Goal: Task Accomplishment & Management: Use online tool/utility

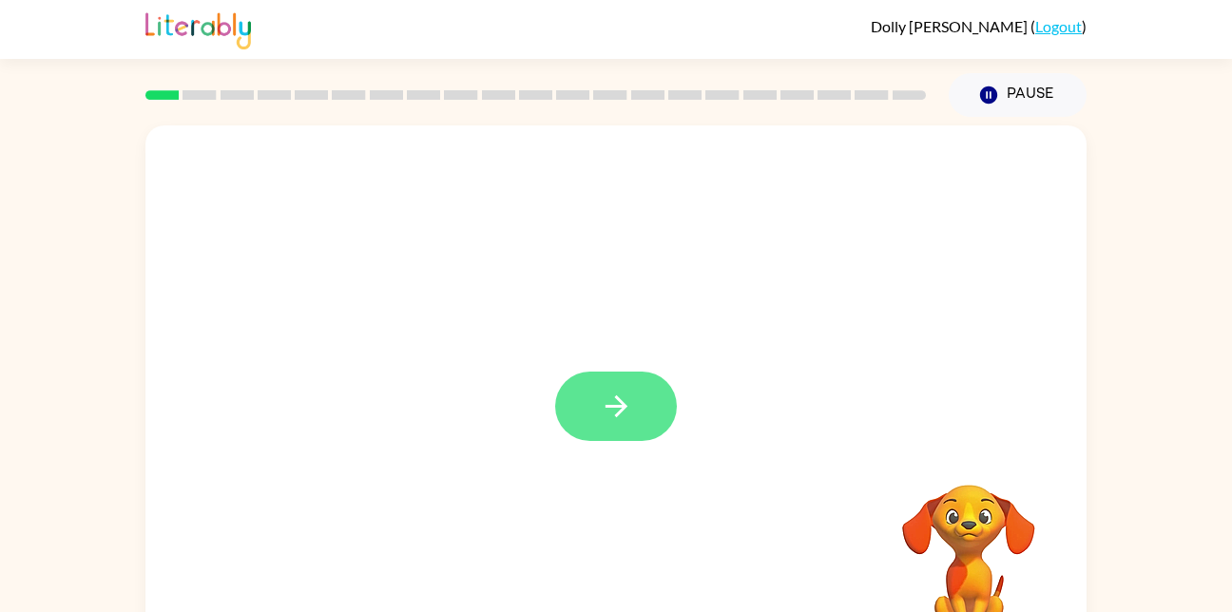
click at [619, 383] on button "button" at bounding box center [616, 406] width 122 height 69
click at [1102, 63] on div "[PERSON_NAME] ( Logout ) Pause Pause Your browser must support playing .mp4 fil…" at bounding box center [616, 334] width 1232 height 668
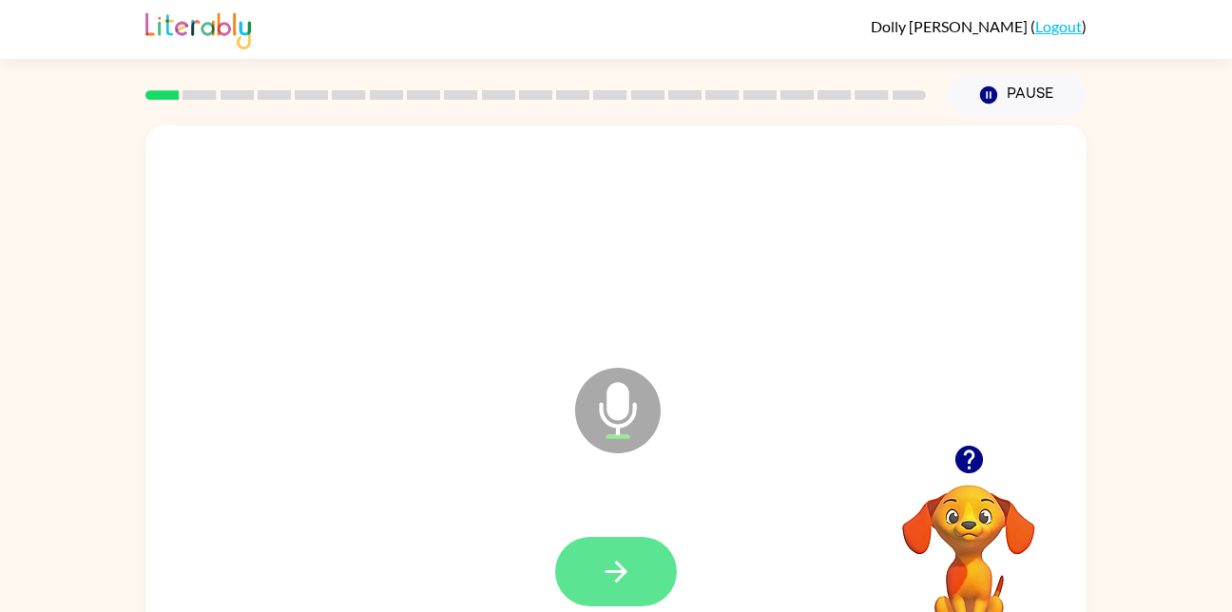
click at [622, 548] on button "button" at bounding box center [616, 571] width 122 height 69
click at [620, 546] on button "button" at bounding box center [616, 571] width 122 height 69
click at [623, 582] on icon "button" at bounding box center [616, 571] width 33 height 33
click at [590, 557] on button "button" at bounding box center [616, 571] width 122 height 69
click at [607, 547] on button "button" at bounding box center [616, 571] width 122 height 69
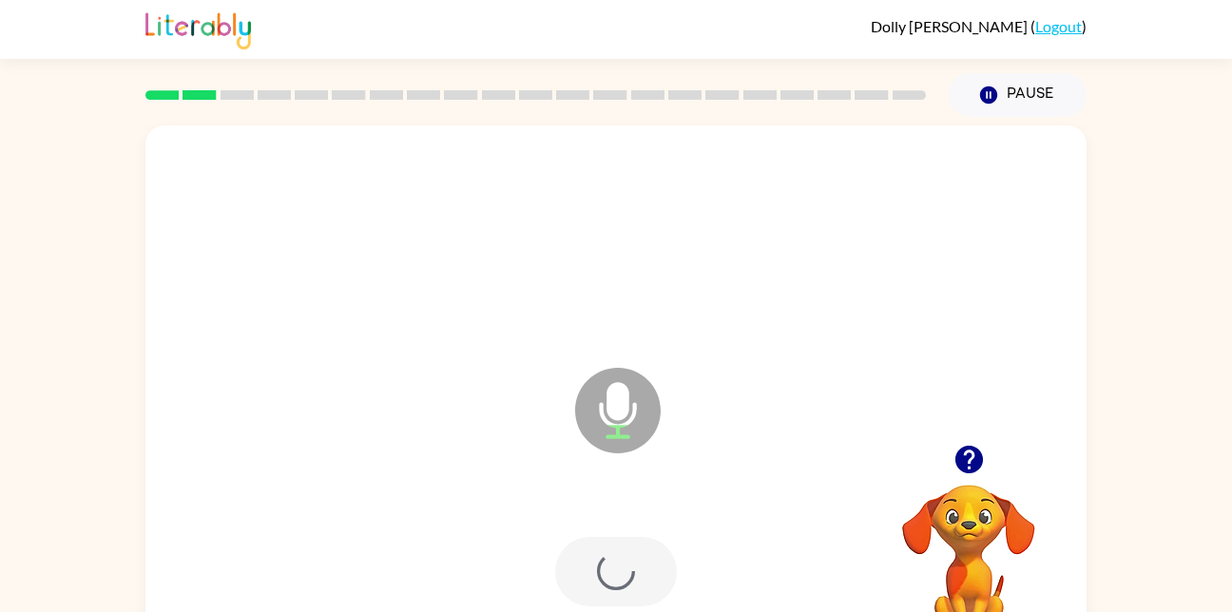
click at [627, 564] on div at bounding box center [616, 571] width 122 height 69
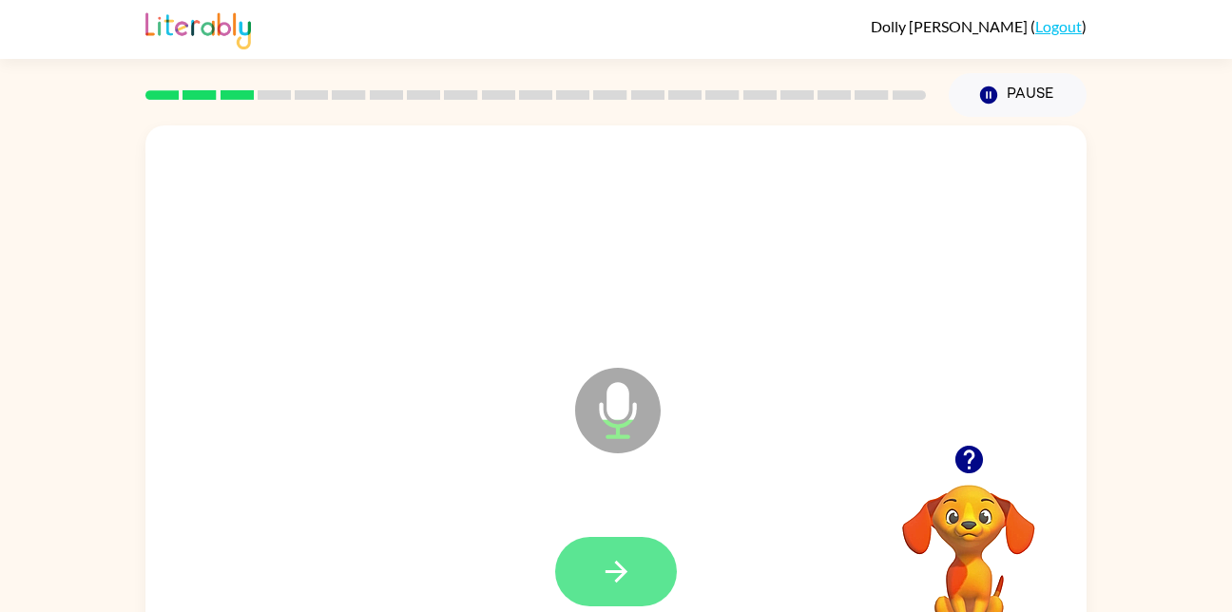
click at [628, 582] on icon "button" at bounding box center [616, 571] width 33 height 33
click at [636, 564] on button "button" at bounding box center [616, 571] width 122 height 69
click at [617, 577] on icon "button" at bounding box center [616, 571] width 33 height 33
click at [632, 562] on icon "button" at bounding box center [616, 571] width 33 height 33
click at [618, 572] on icon "button" at bounding box center [616, 572] width 22 height 22
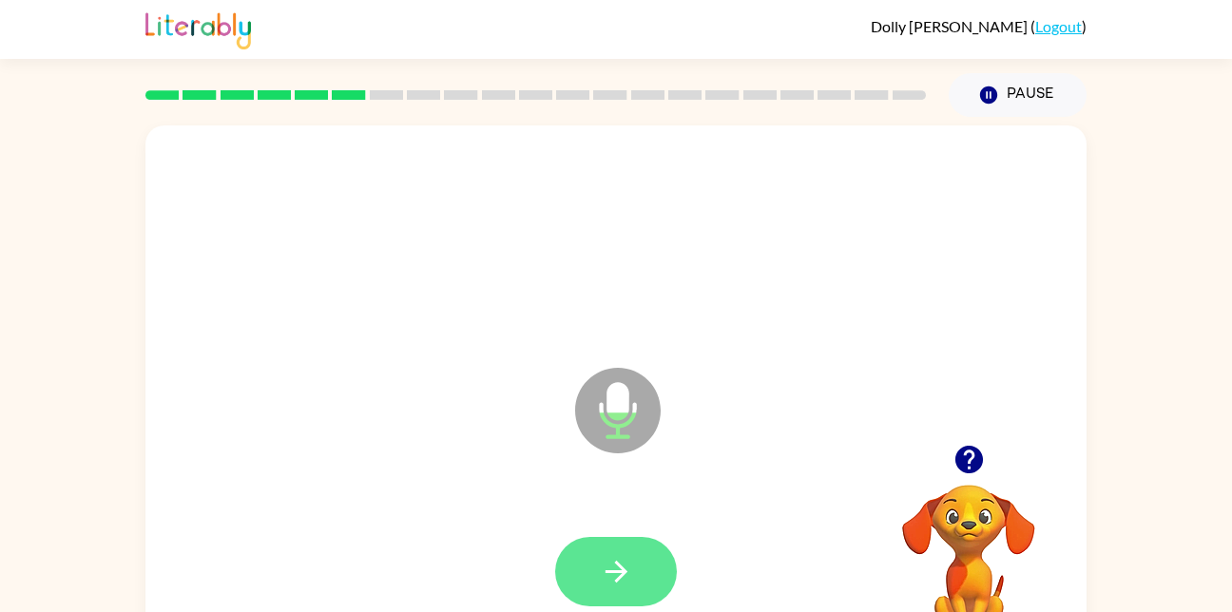
click at [648, 563] on button "button" at bounding box center [616, 571] width 122 height 69
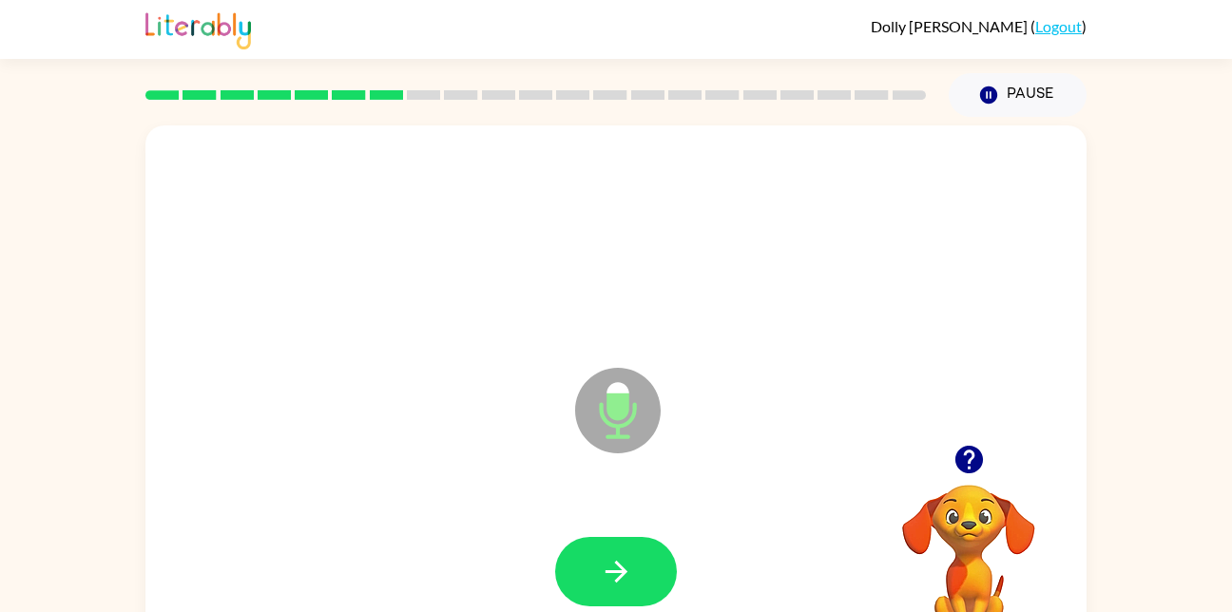
click at [639, 518] on div at bounding box center [615, 572] width 903 height 156
click at [615, 561] on icon "button" at bounding box center [616, 571] width 33 height 33
click at [617, 570] on icon "button" at bounding box center [616, 571] width 33 height 33
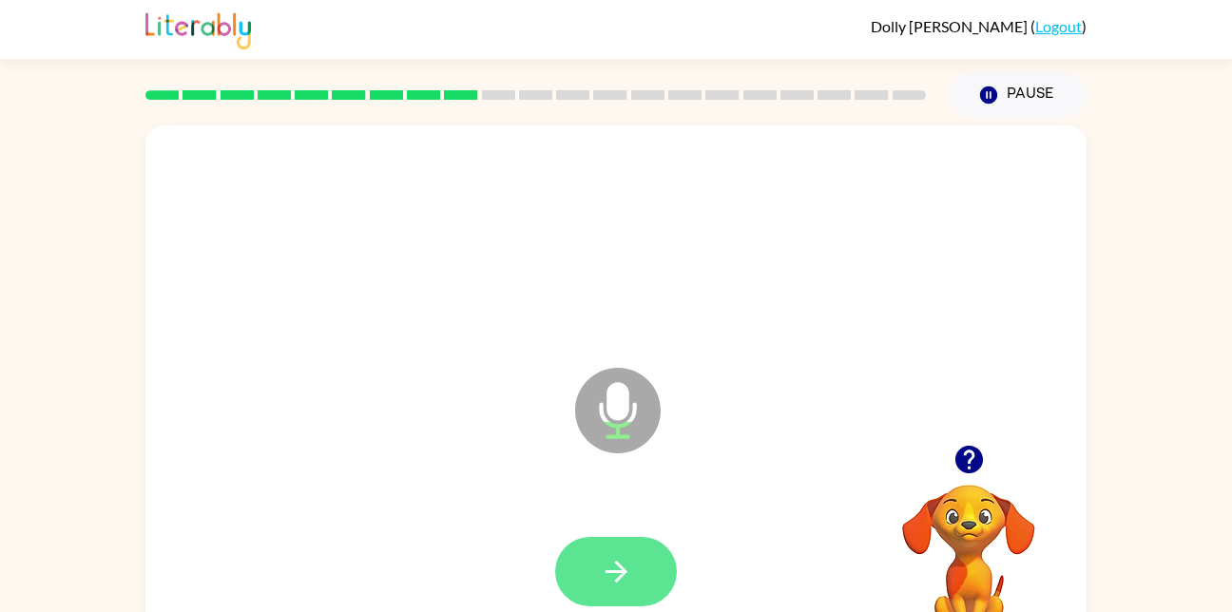
click at [620, 592] on button "button" at bounding box center [616, 571] width 122 height 69
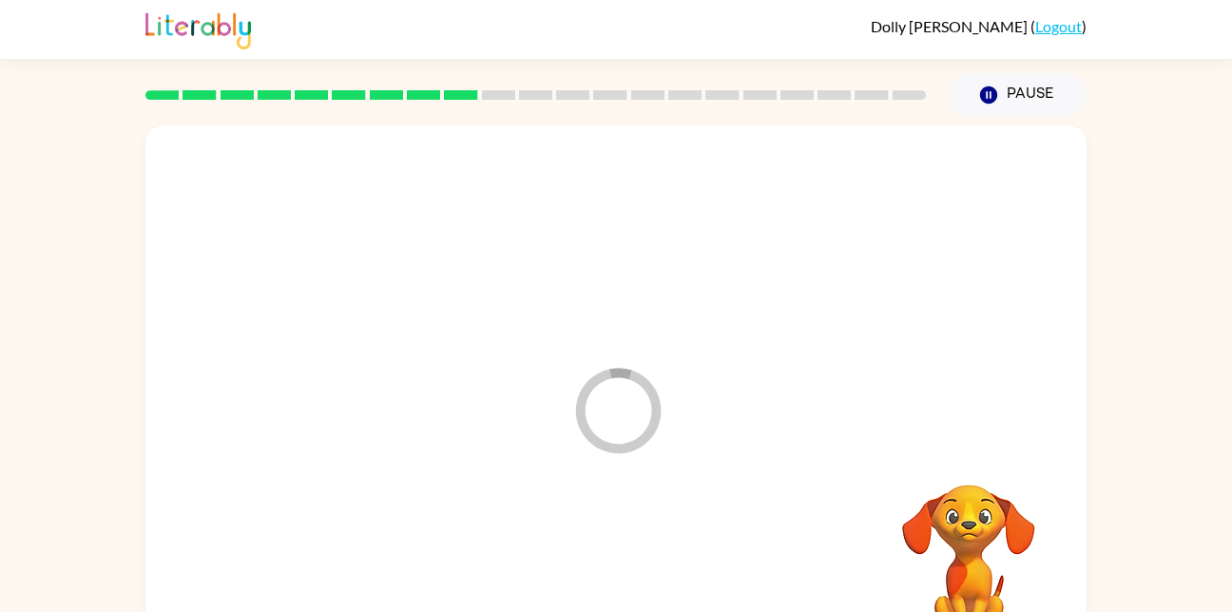
click at [627, 568] on div at bounding box center [615, 572] width 903 height 156
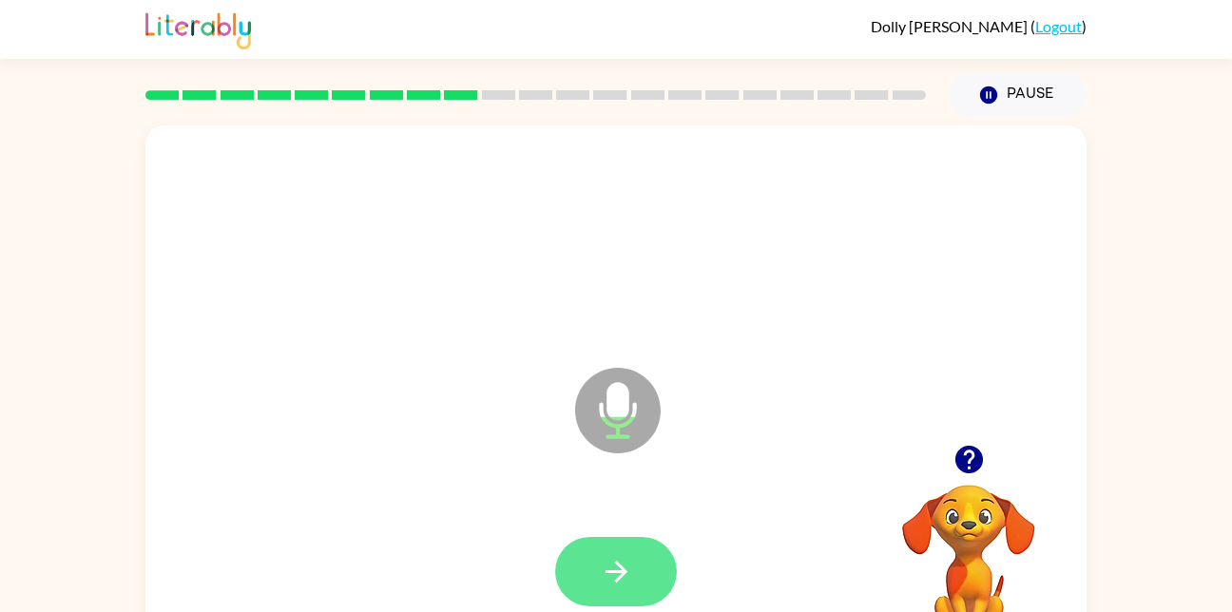
click at [630, 577] on icon "button" at bounding box center [616, 571] width 33 height 33
click at [635, 577] on button "button" at bounding box center [616, 571] width 122 height 69
click at [622, 588] on icon "button" at bounding box center [616, 571] width 33 height 33
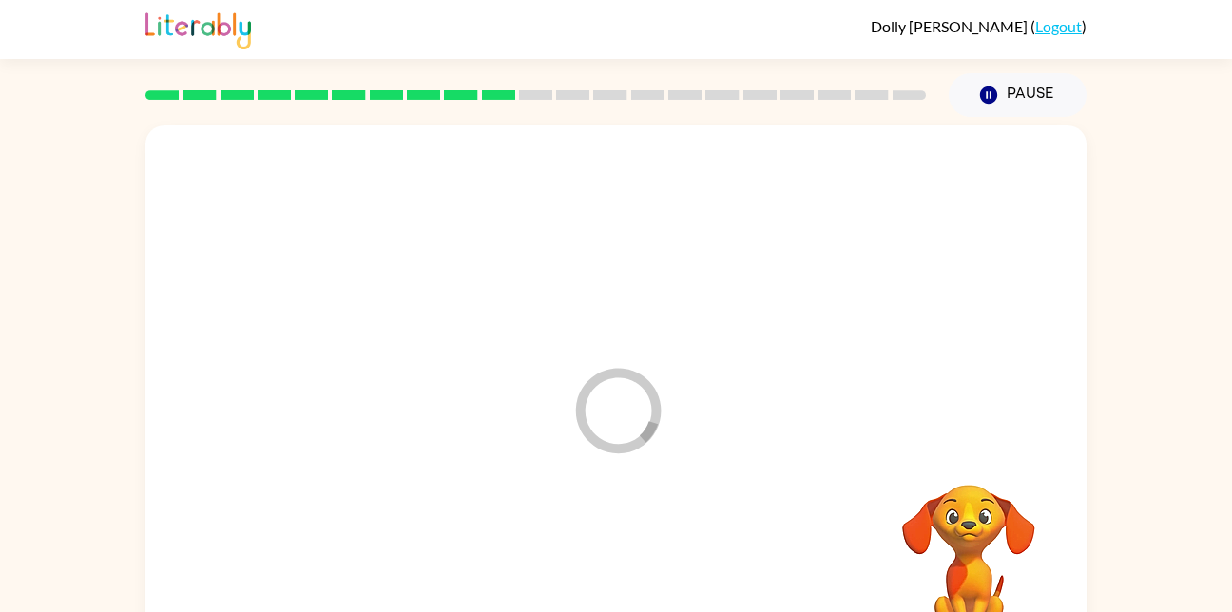
click at [630, 529] on div at bounding box center [615, 572] width 903 height 156
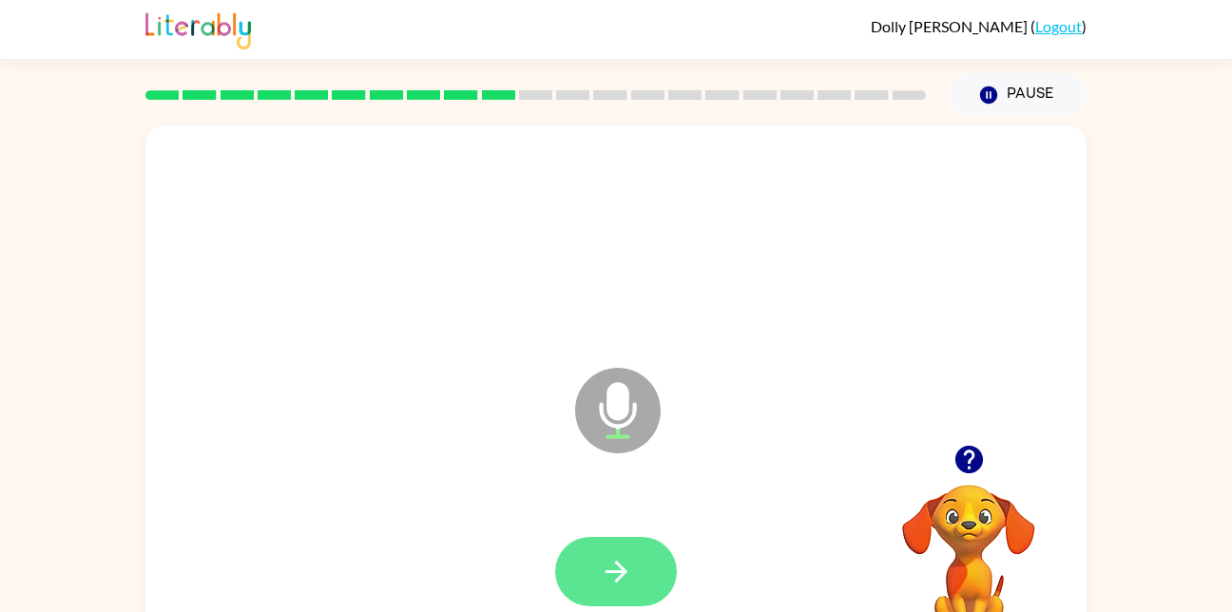
click at [636, 597] on button "button" at bounding box center [616, 571] width 122 height 69
click at [632, 598] on div at bounding box center [616, 571] width 122 height 69
click at [636, 585] on div at bounding box center [616, 571] width 122 height 69
click at [639, 590] on button "button" at bounding box center [616, 571] width 122 height 69
click at [630, 577] on icon "button" at bounding box center [616, 571] width 33 height 33
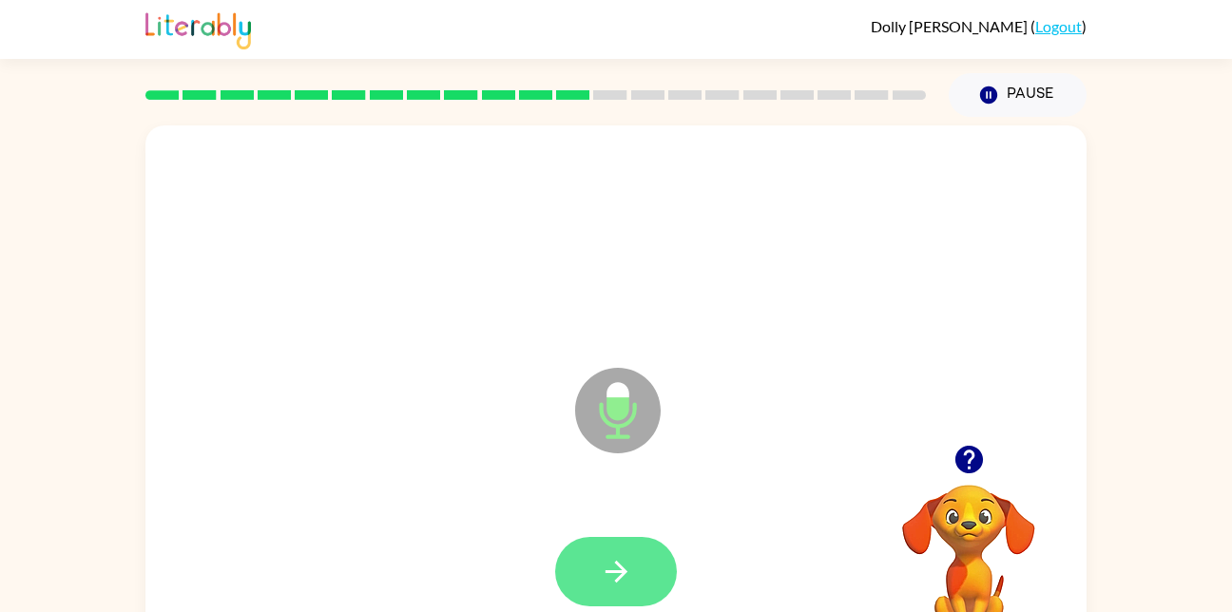
click at [623, 571] on icon "button" at bounding box center [616, 572] width 22 height 22
click at [643, 568] on button "button" at bounding box center [616, 571] width 122 height 69
click at [631, 560] on icon "button" at bounding box center [616, 571] width 33 height 33
click at [632, 592] on button "button" at bounding box center [616, 571] width 122 height 69
click at [629, 579] on icon "button" at bounding box center [616, 571] width 33 height 33
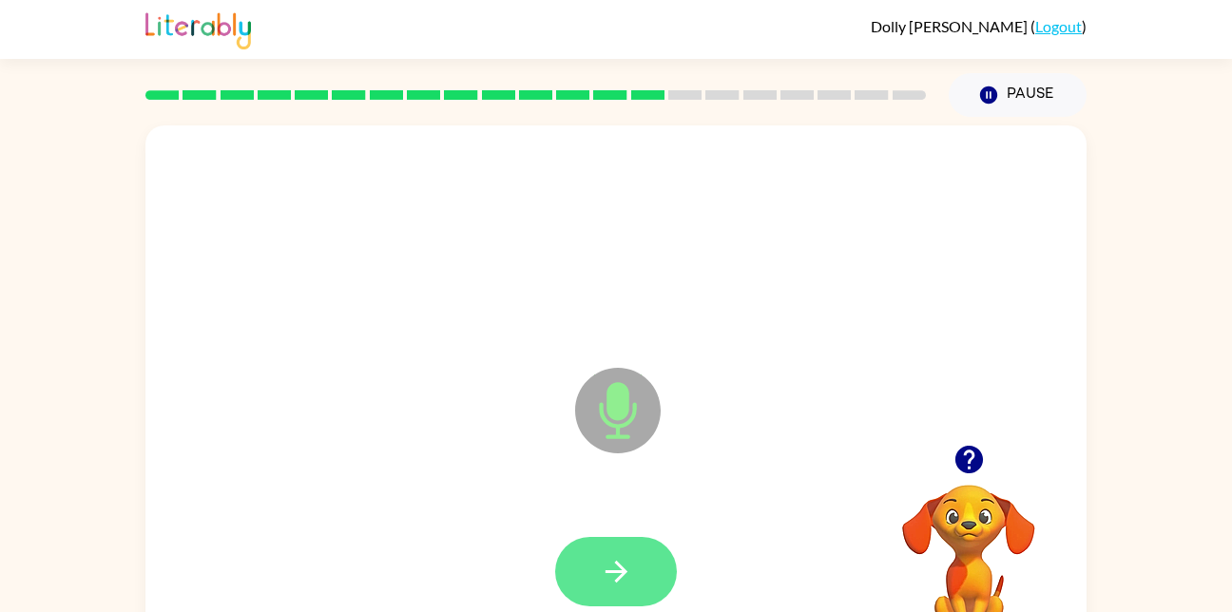
click at [603, 571] on icon "button" at bounding box center [616, 571] width 33 height 33
click at [649, 586] on button "button" at bounding box center [616, 571] width 122 height 69
click at [647, 568] on button "button" at bounding box center [616, 571] width 122 height 69
click at [638, 578] on button "button" at bounding box center [616, 571] width 122 height 69
click at [619, 577] on icon "button" at bounding box center [616, 572] width 22 height 22
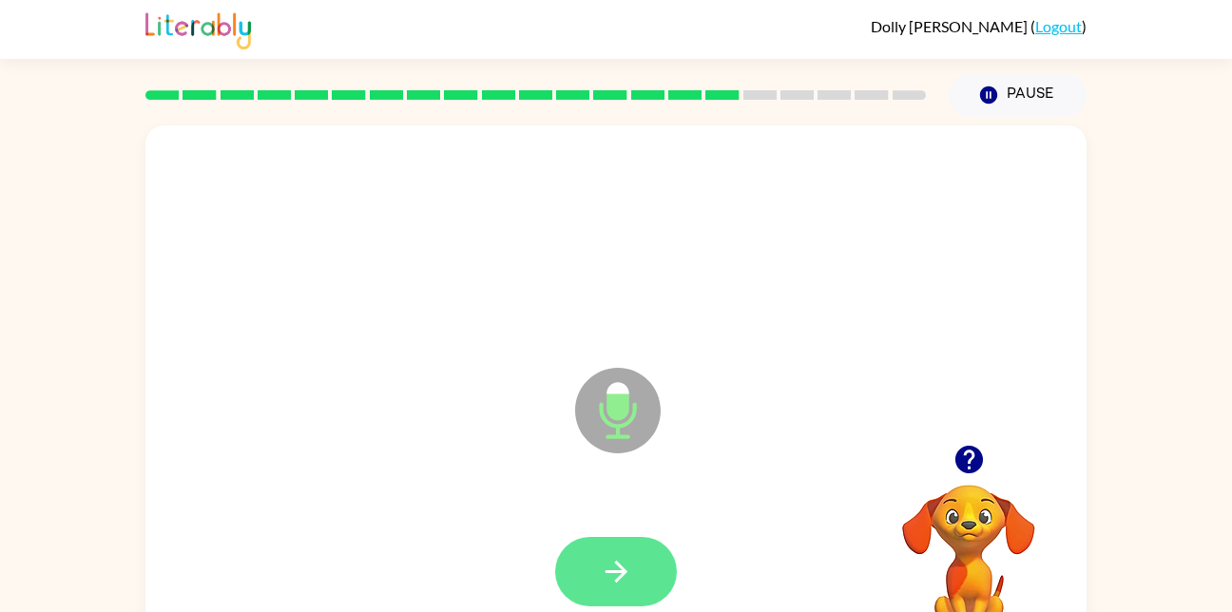
click at [638, 576] on button "button" at bounding box center [616, 571] width 122 height 69
click at [627, 588] on icon "button" at bounding box center [616, 571] width 33 height 33
click at [639, 587] on button "button" at bounding box center [616, 571] width 122 height 69
click at [596, 567] on button "button" at bounding box center [616, 571] width 122 height 69
click at [632, 563] on icon "button" at bounding box center [616, 571] width 33 height 33
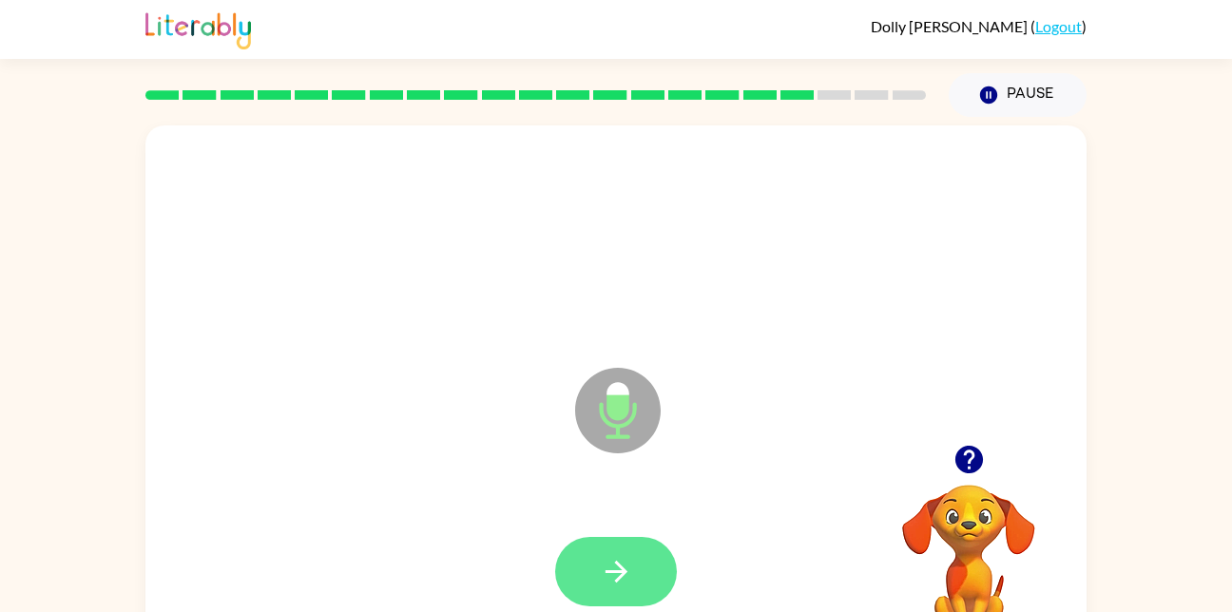
click at [615, 566] on icon "button" at bounding box center [616, 571] width 33 height 33
click at [602, 557] on icon "button" at bounding box center [616, 571] width 33 height 33
click at [626, 577] on icon "button" at bounding box center [616, 571] width 33 height 33
click at [622, 576] on icon "button" at bounding box center [616, 572] width 22 height 22
click at [631, 578] on icon "button" at bounding box center [616, 571] width 33 height 33
